Goal: Find specific page/section: Find specific page/section

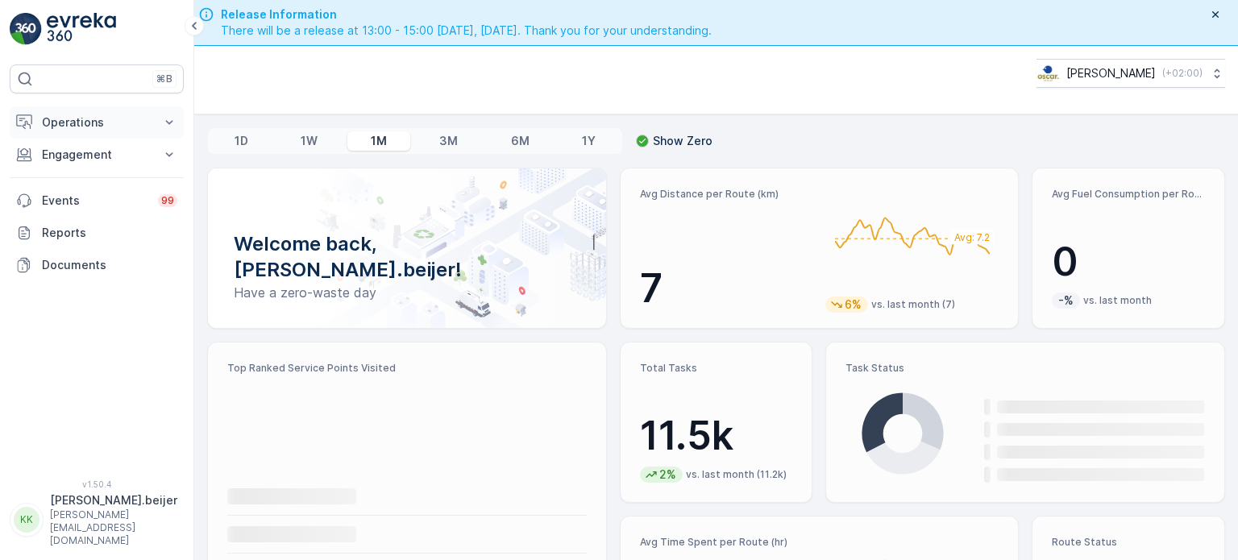
click at [100, 115] on p "Operations" at bounding box center [97, 122] width 110 height 16
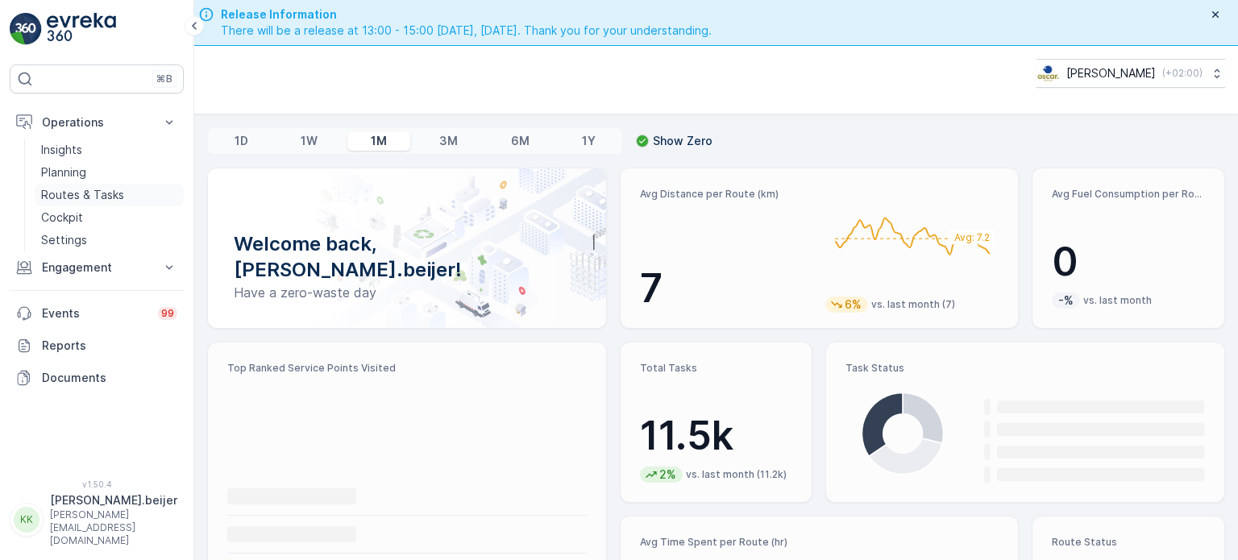
click at [104, 195] on p "Routes & Tasks" at bounding box center [82, 195] width 83 height 16
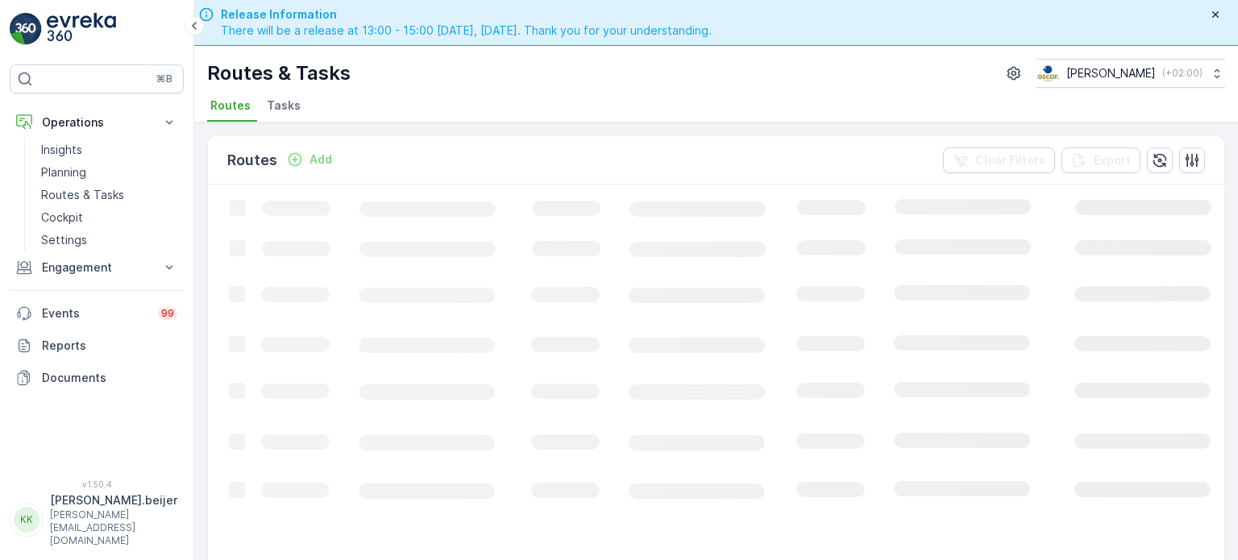
click at [294, 110] on span "Tasks" at bounding box center [284, 106] width 34 height 16
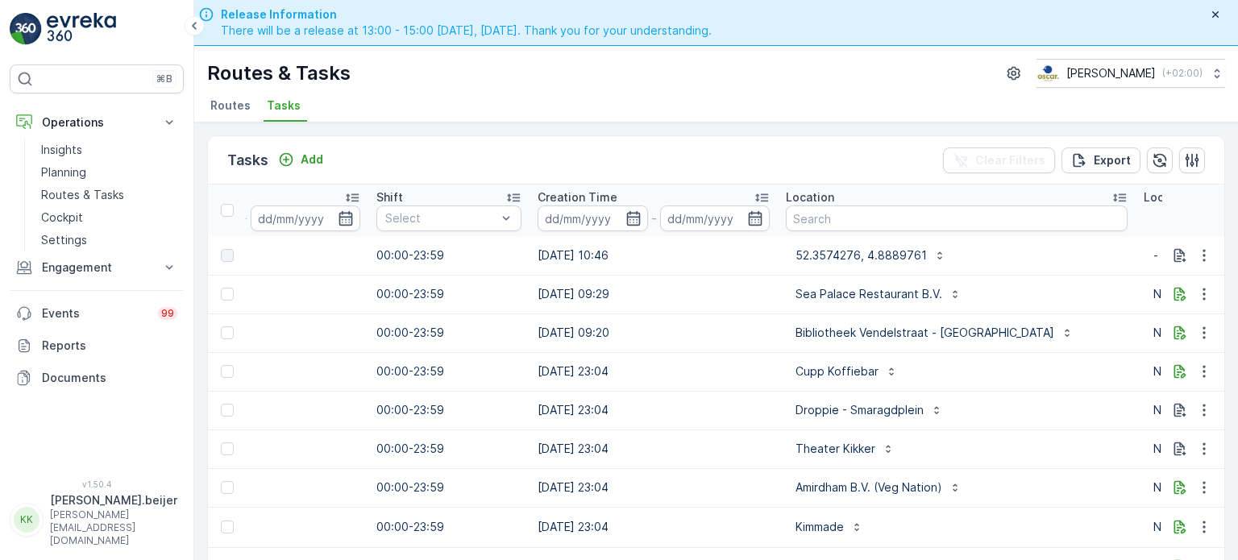
scroll to position [0, 1191]
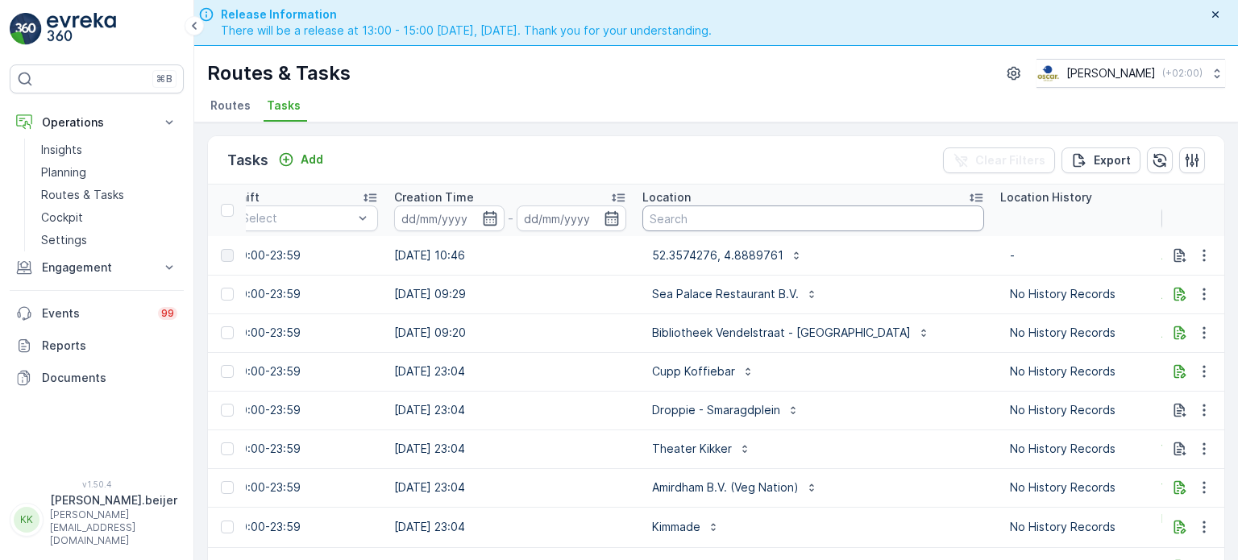
click at [674, 227] on input "text" at bounding box center [814, 219] width 342 height 26
type input "ijver"
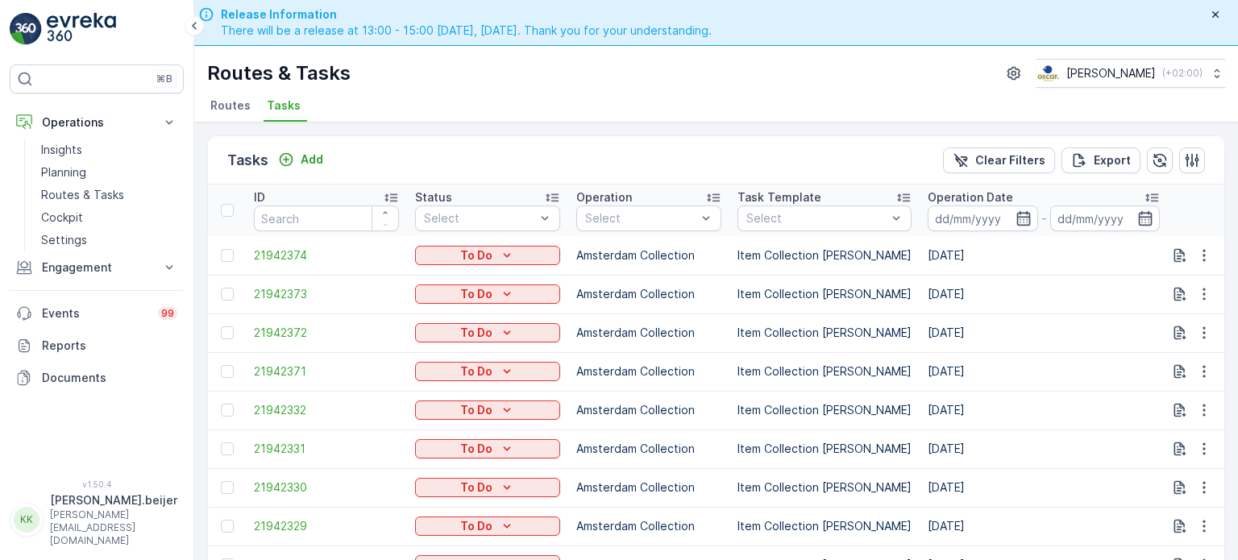
click at [1144, 194] on icon at bounding box center [1152, 197] width 16 height 16
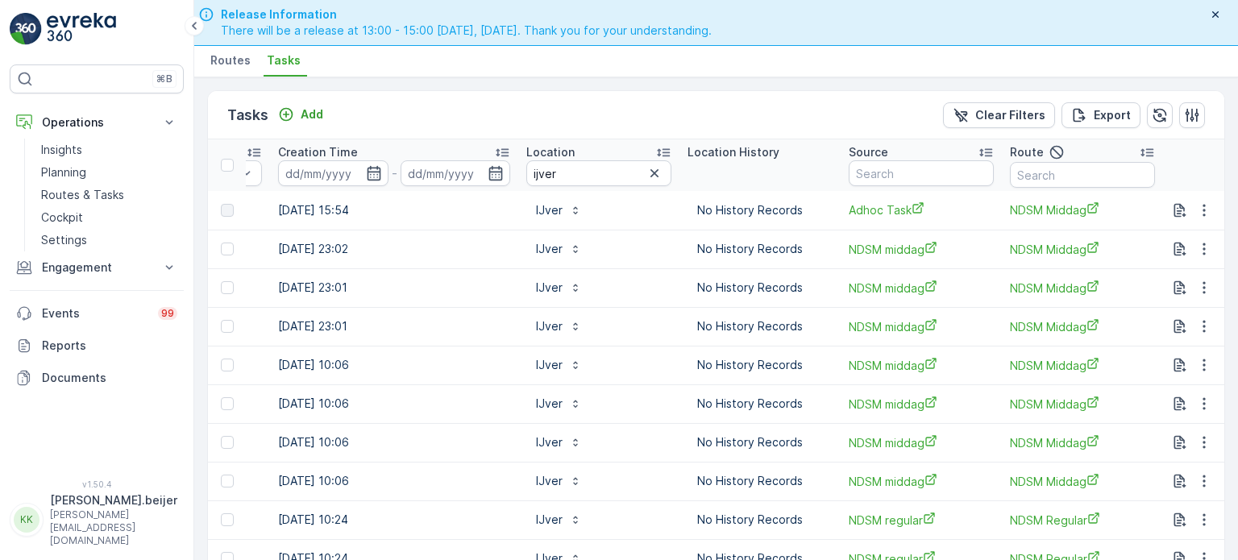
scroll to position [0, 1461]
